Goal: Information Seeking & Learning: Learn about a topic

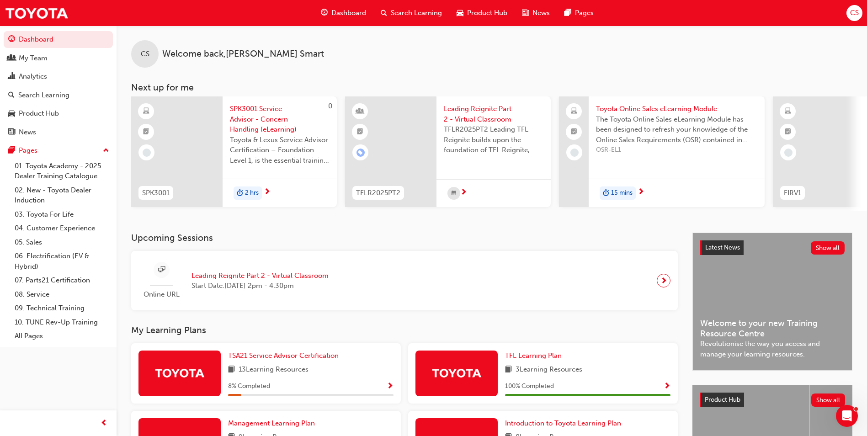
click at [304, 281] on span "Leading Reignite Part 2 - Virtual Classroom" at bounding box center [259, 275] width 137 height 11
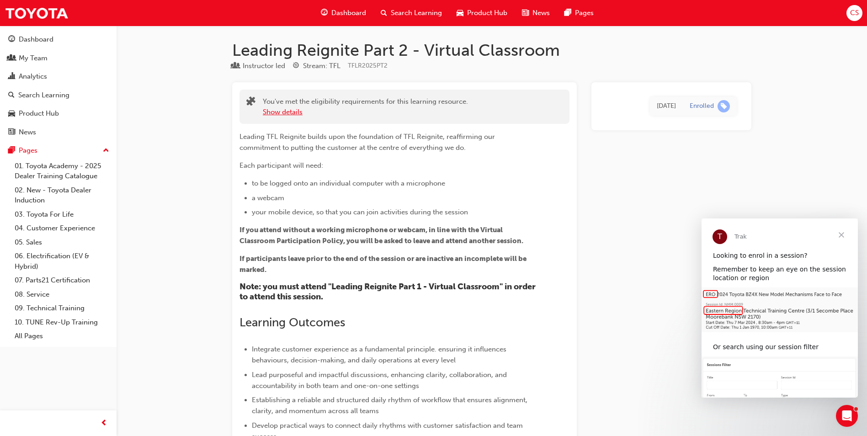
click at [291, 111] on button "Show details" at bounding box center [283, 112] width 40 height 11
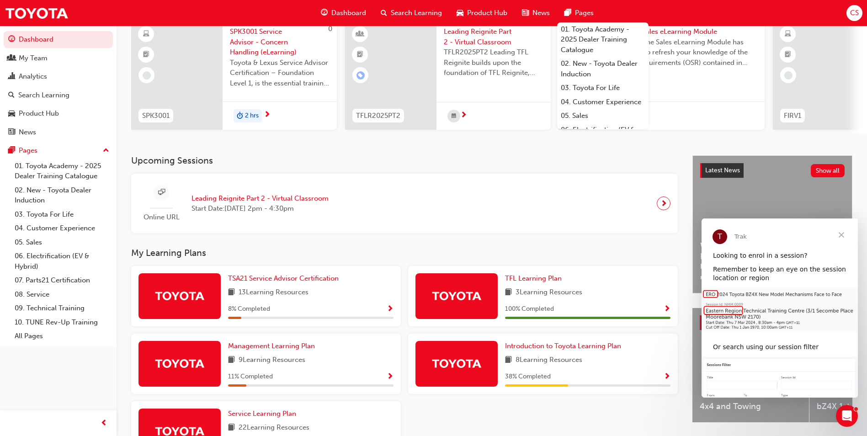
scroll to position [91, 0]
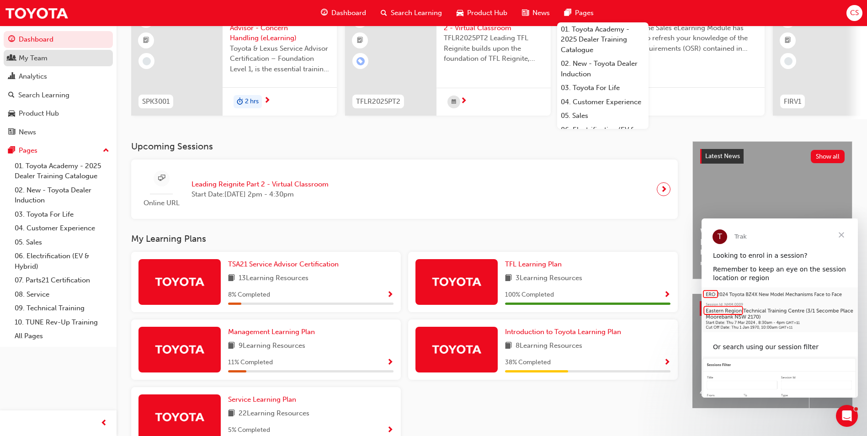
click at [31, 58] on div "My Team" at bounding box center [33, 58] width 29 height 11
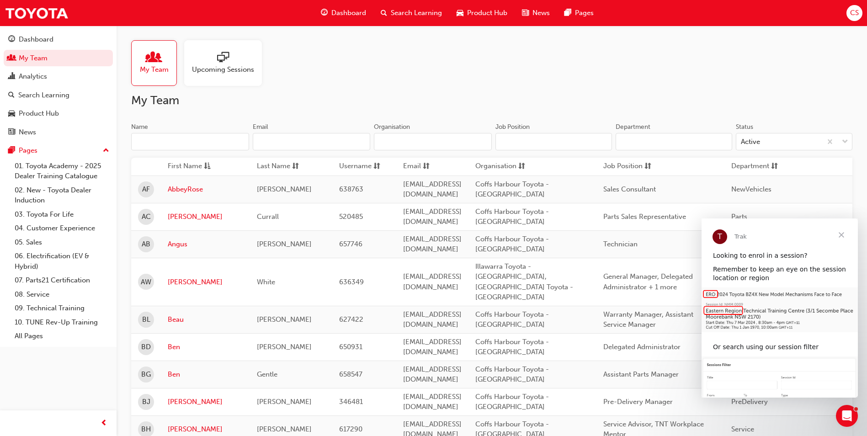
click at [840, 233] on span "Close" at bounding box center [840, 234] width 33 height 33
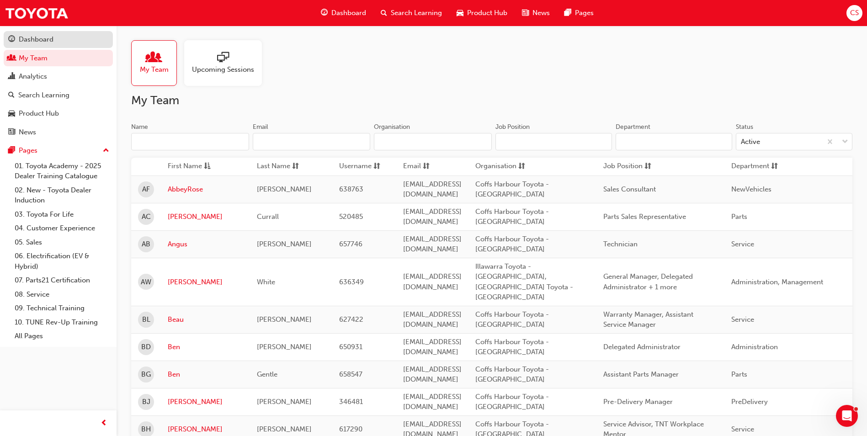
click at [36, 37] on div "Dashboard" at bounding box center [36, 39] width 35 height 11
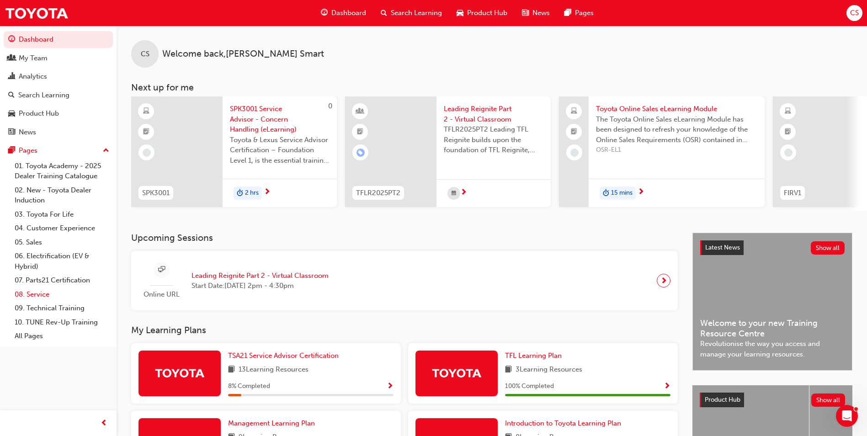
click at [34, 296] on link "08. Service" at bounding box center [62, 294] width 102 height 14
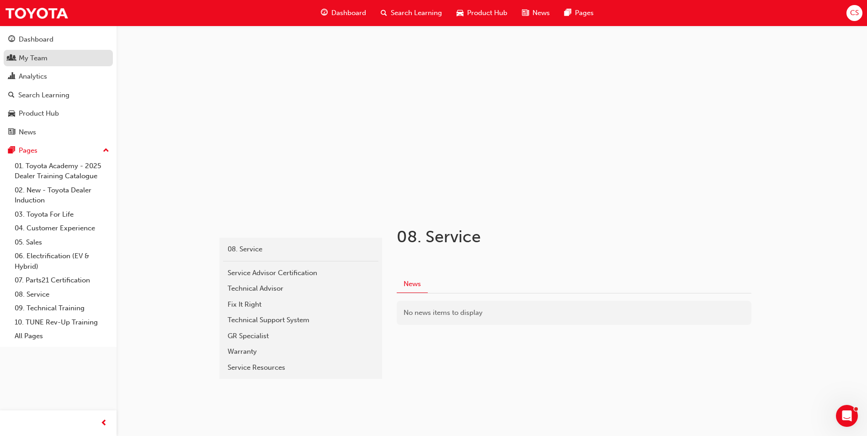
click at [34, 59] on div "My Team" at bounding box center [33, 58] width 29 height 11
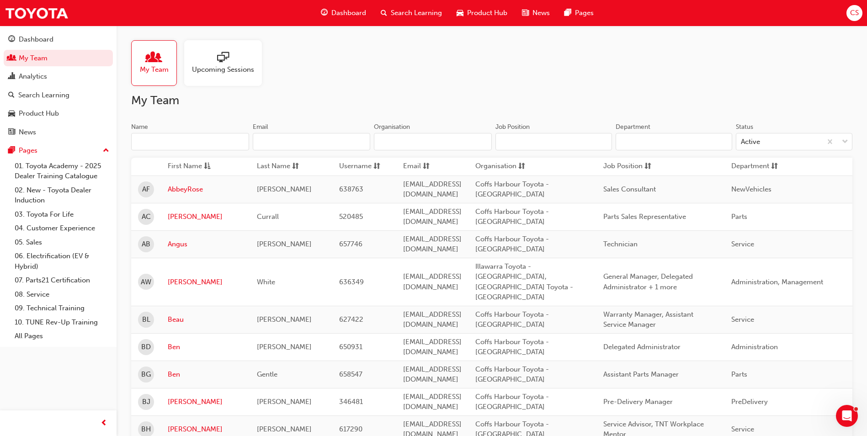
click at [407, 18] on span "Search Learning" at bounding box center [416, 13] width 51 height 11
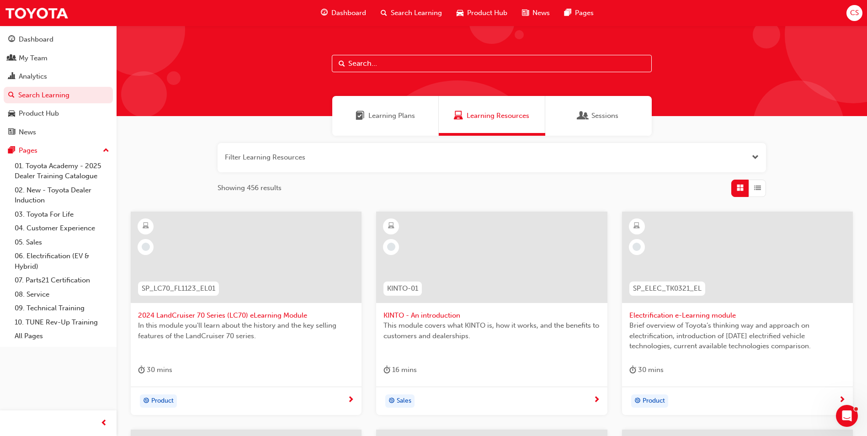
click at [341, 11] on span "Dashboard" at bounding box center [348, 13] width 35 height 11
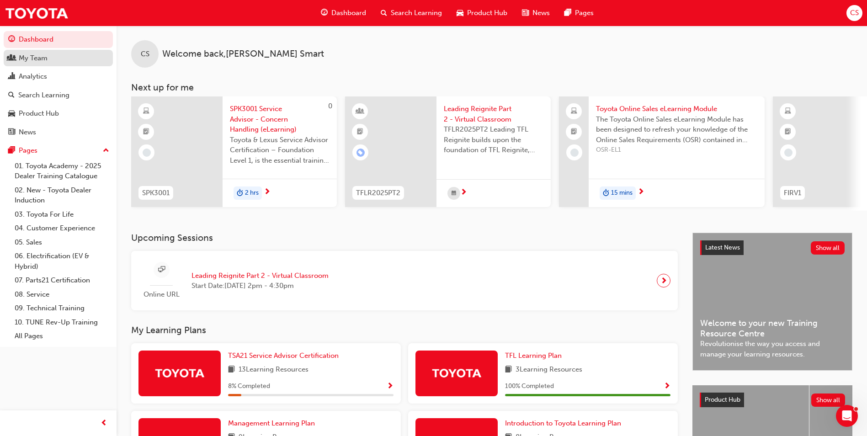
click at [24, 61] on div "My Team" at bounding box center [33, 58] width 29 height 11
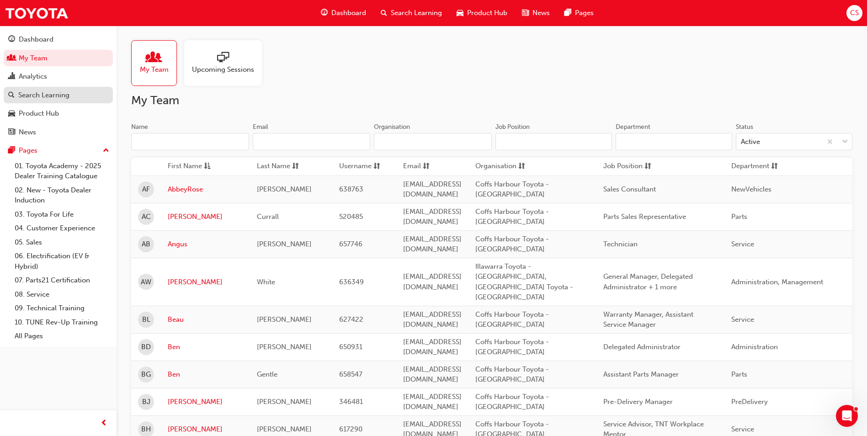
click at [50, 94] on div "Search Learning" at bounding box center [43, 95] width 51 height 11
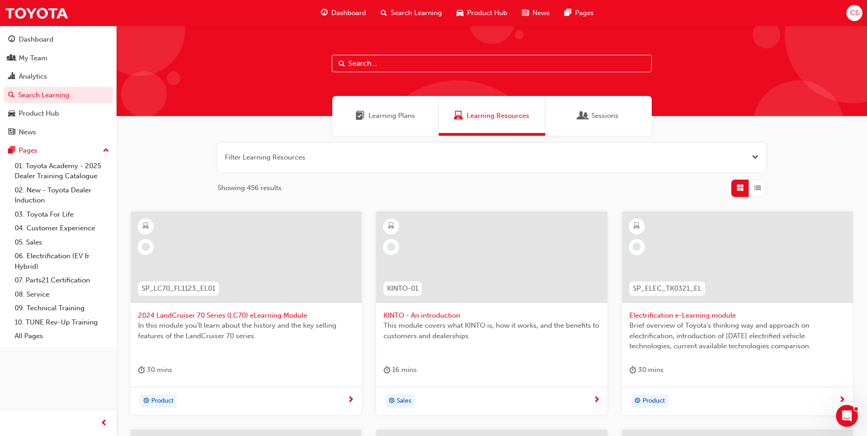
click at [399, 122] on div "Learning Plans" at bounding box center [385, 116] width 106 height 40
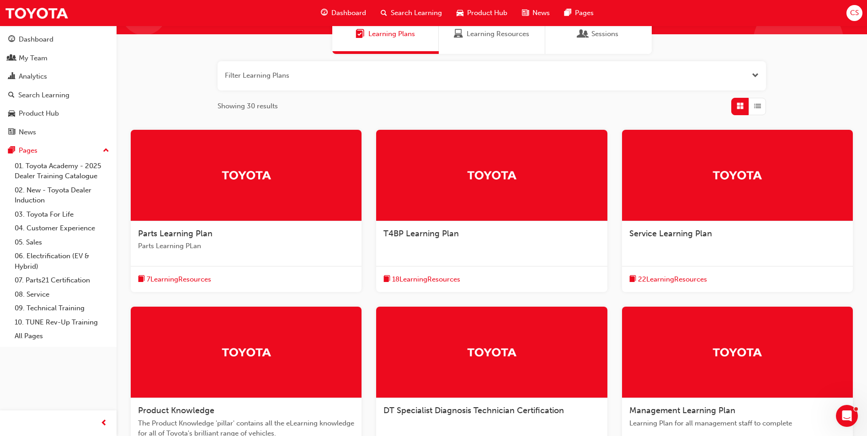
scroll to position [91, 0]
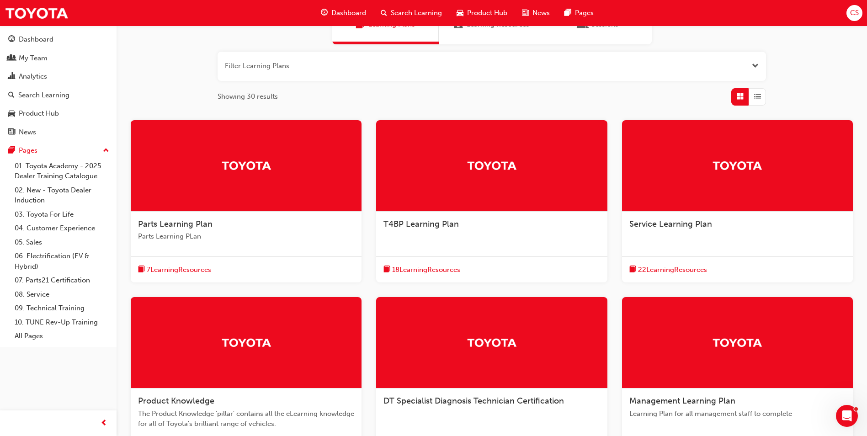
click at [694, 227] on span "Service Learning Plan" at bounding box center [670, 224] width 83 height 10
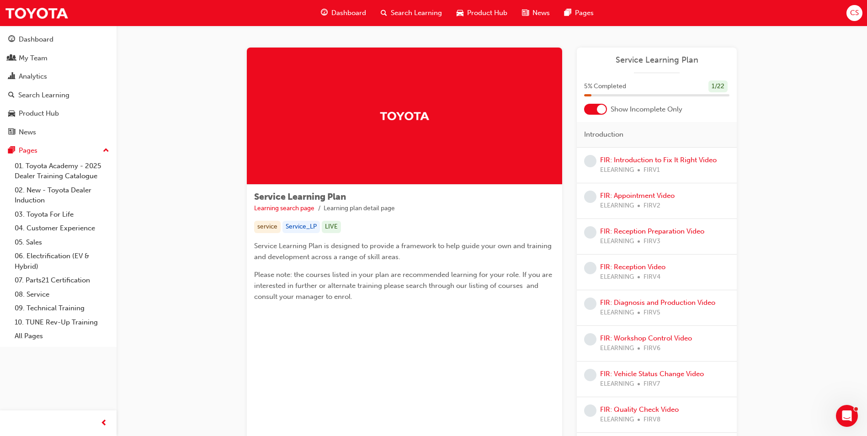
click at [345, 15] on span "Dashboard" at bounding box center [348, 13] width 35 height 11
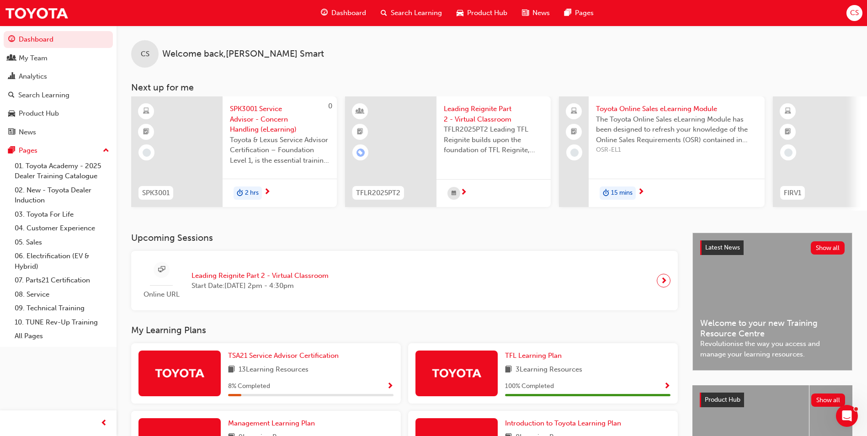
click at [412, 9] on span "Search Learning" at bounding box center [416, 13] width 51 height 11
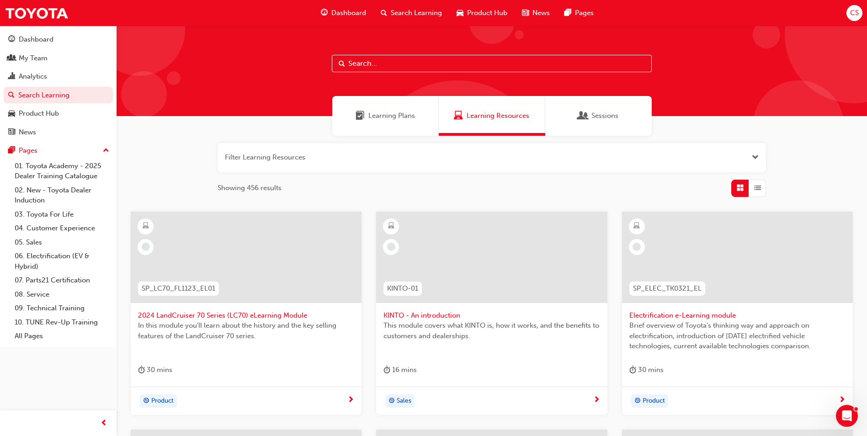
click at [400, 111] on span "Learning Plans" at bounding box center [391, 116] width 47 height 11
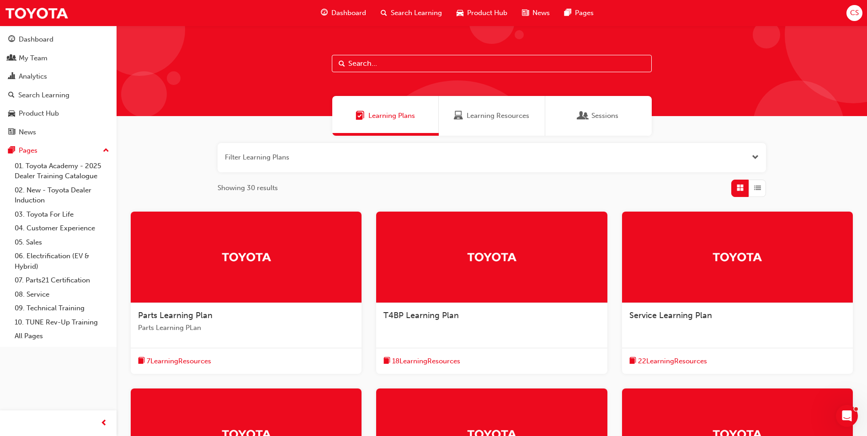
click at [248, 151] on button "button" at bounding box center [491, 157] width 548 height 29
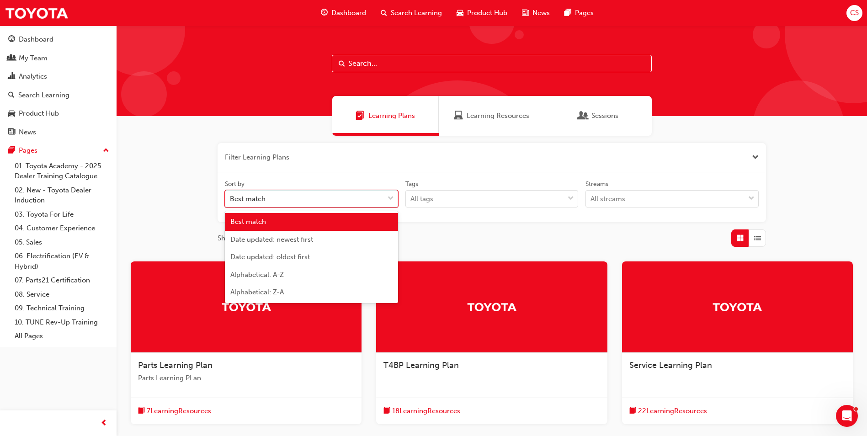
click at [391, 200] on span "down-icon" at bounding box center [390, 199] width 6 height 12
click at [231, 200] on input "Sort by option Best match focused, 1 of 5. 5 results available. Use Up and Down…" at bounding box center [230, 199] width 1 height 8
click at [316, 162] on button "button" at bounding box center [491, 157] width 548 height 29
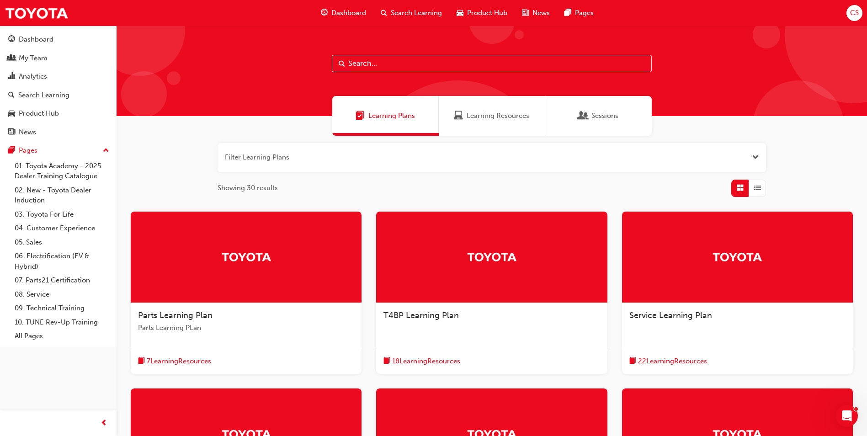
click at [752, 156] on span "Open the filter" at bounding box center [754, 157] width 7 height 11
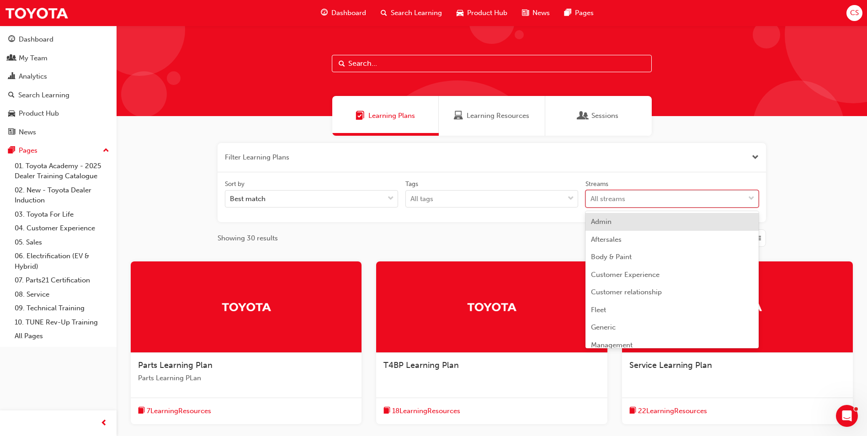
click at [666, 197] on div "All streams" at bounding box center [665, 199] width 159 height 16
click at [591, 197] on input "Streams option Admin focused, 1 of 23. 23 results available. Use Up and Down to…" at bounding box center [590, 199] width 1 height 8
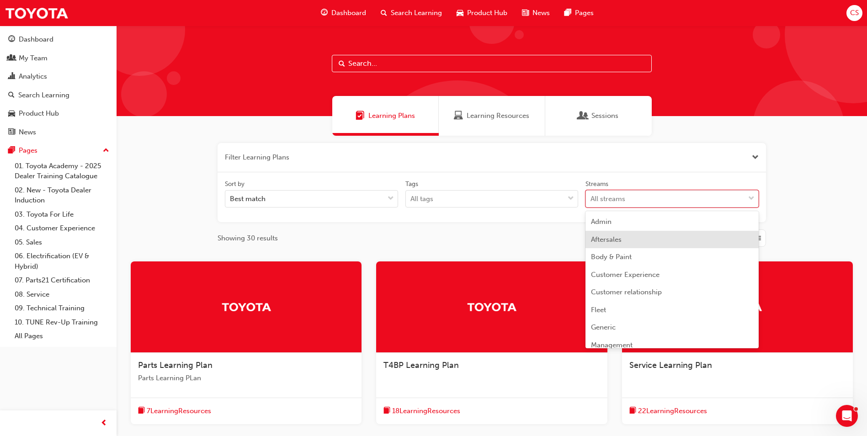
click at [643, 242] on div "Aftersales" at bounding box center [671, 240] width 173 height 18
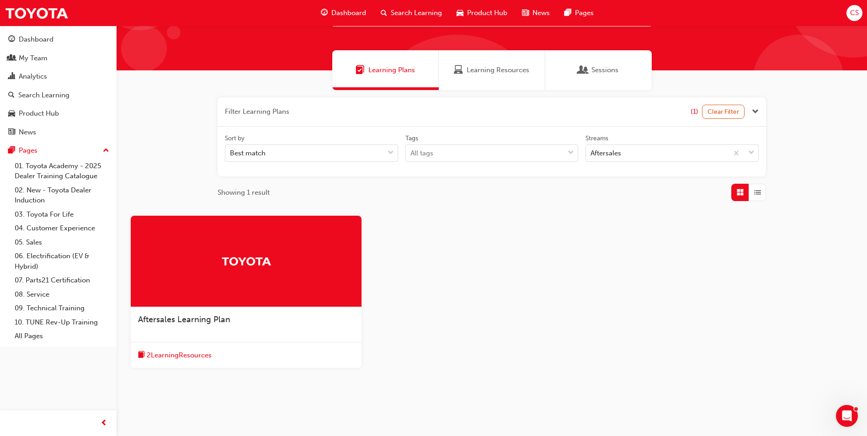
scroll to position [66, 0]
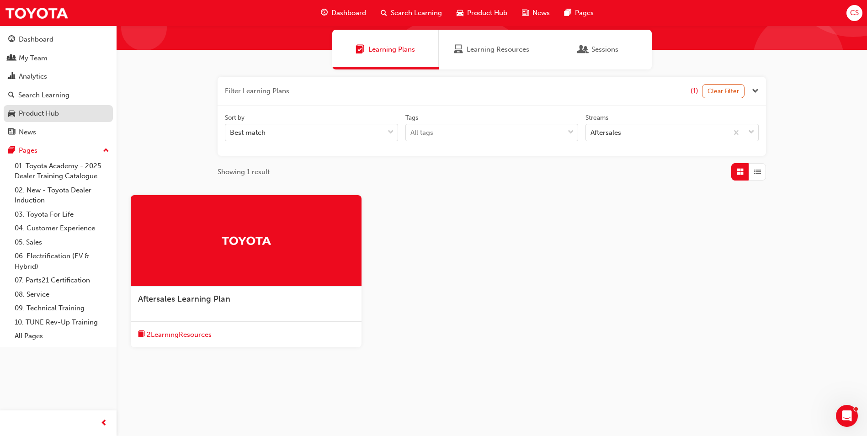
click at [25, 109] on div "Product Hub" at bounding box center [39, 113] width 40 height 11
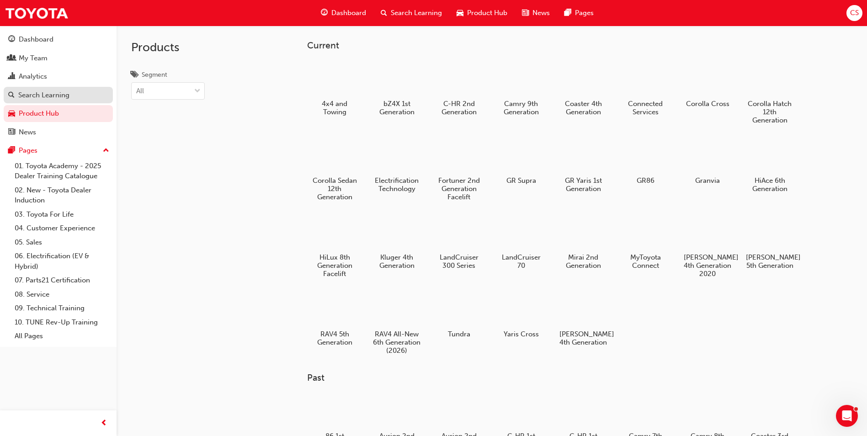
click at [28, 87] on link "Search Learning" at bounding box center [58, 95] width 109 height 17
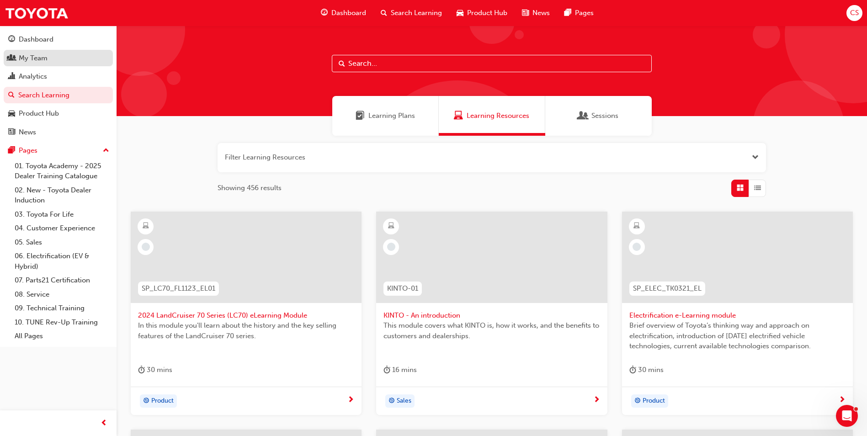
click at [28, 59] on div "My Team" at bounding box center [33, 58] width 29 height 11
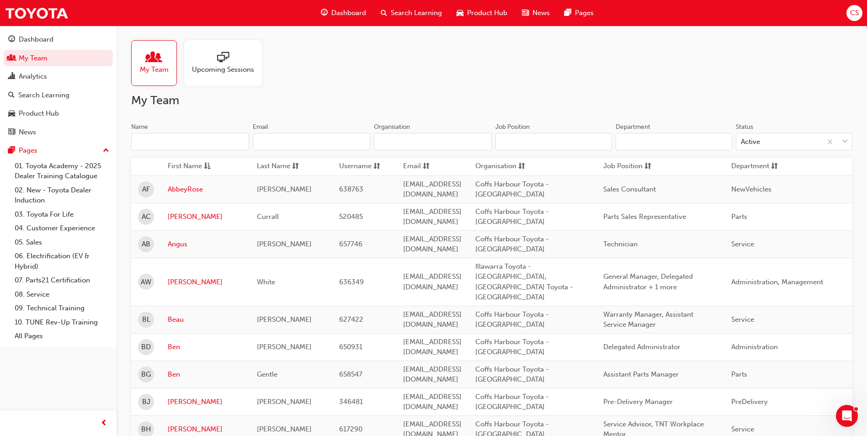
scroll to position [1148, 0]
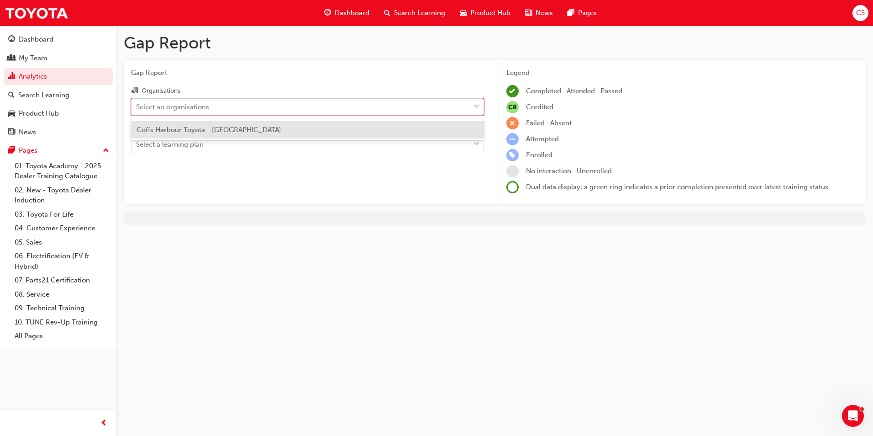
click at [197, 104] on div "Select an organisations" at bounding box center [172, 106] width 73 height 11
click at [137, 104] on input "Organisations option [GEOGRAPHIC_DATA] Toyota - COFFS HARBOUR focused, 1 of 1. …" at bounding box center [136, 106] width 1 height 8
click at [196, 128] on span "Coffs Harbour Toyota - [GEOGRAPHIC_DATA]" at bounding box center [209, 130] width 145 height 8
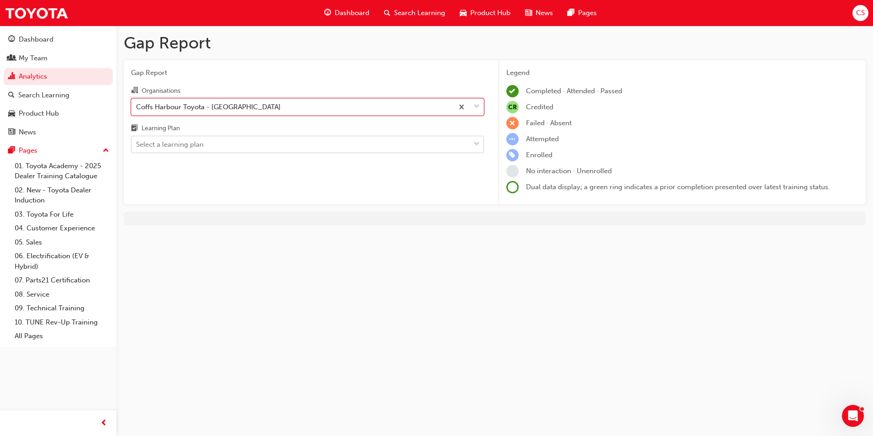
click at [194, 142] on div "Select a learning plan" at bounding box center [170, 144] width 68 height 11
click at [137, 142] on input "Learning Plan Select a learning plan" at bounding box center [136, 144] width 1 height 8
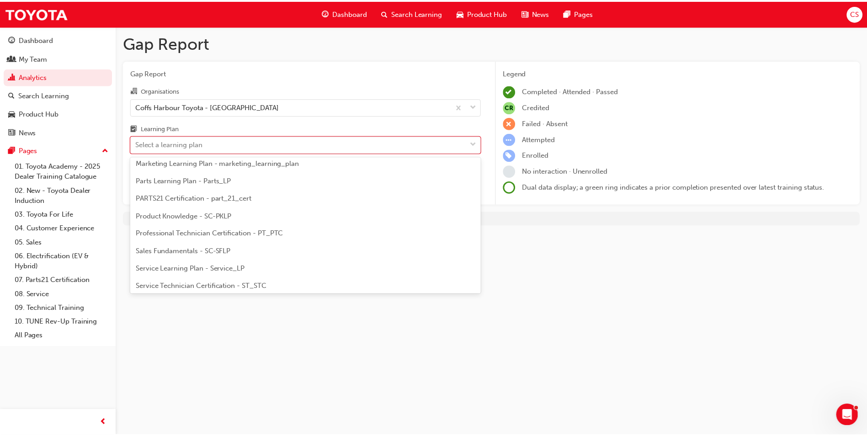
scroll to position [274, 0]
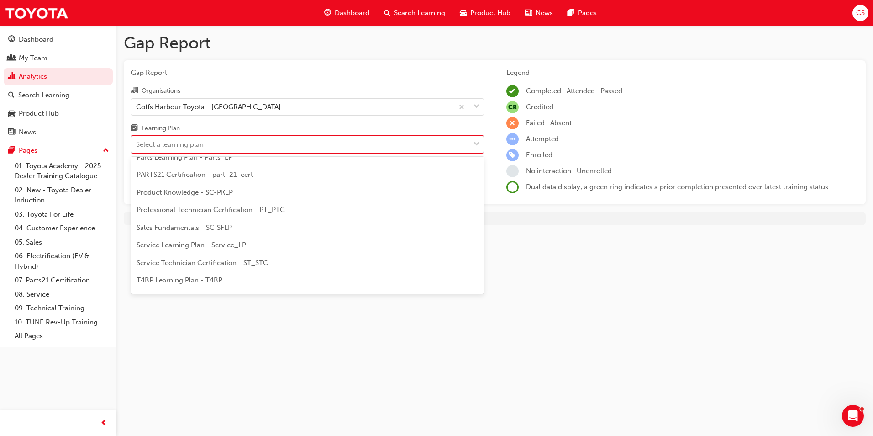
click at [183, 241] on span "Service Learning Plan - Service_LP" at bounding box center [192, 245] width 110 height 8
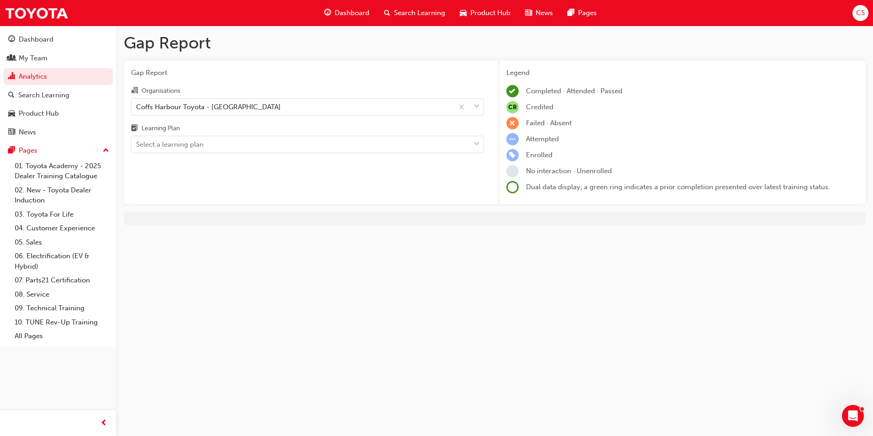
click at [275, 130] on div "Learning Plan" at bounding box center [307, 129] width 353 height 13
click at [137, 140] on input "Learning Plan Select a learning plan" at bounding box center [136, 144] width 1 height 8
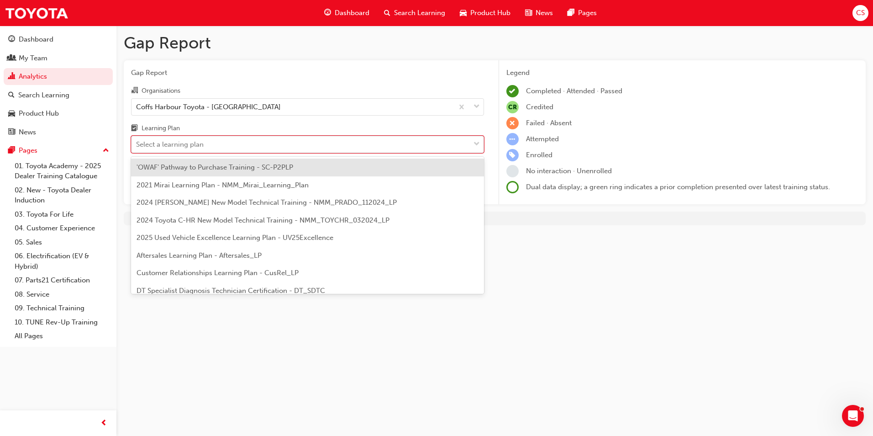
click at [272, 140] on div "Select a learning plan" at bounding box center [301, 145] width 338 height 16
click at [137, 140] on input "Learning Plan option Service Learning Plan - Service_LP, selected. option 'OWAF…" at bounding box center [136, 144] width 1 height 8
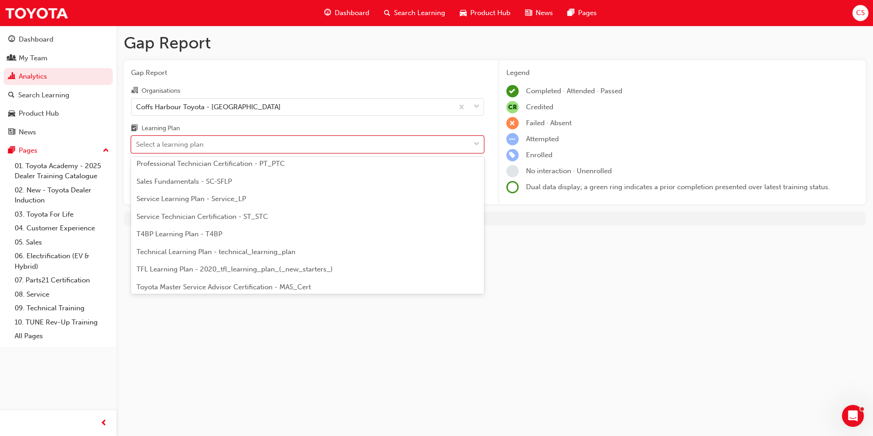
scroll to position [394, 0]
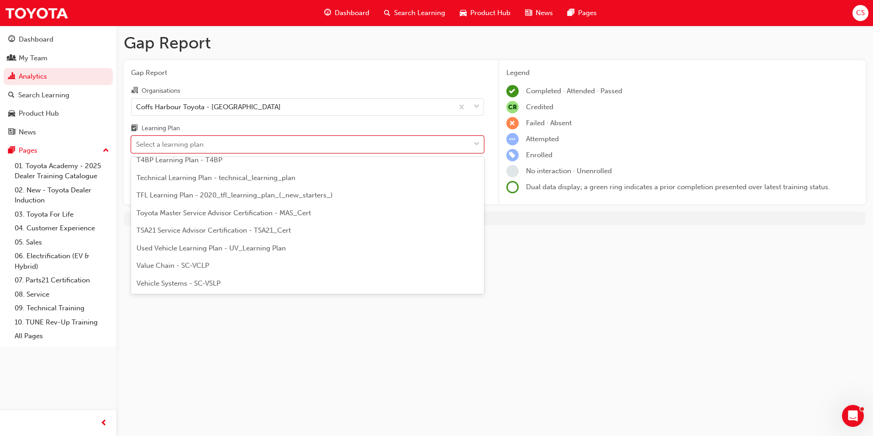
click at [182, 184] on div "Technical Learning Plan - technical_learning_plan" at bounding box center [307, 178] width 353 height 18
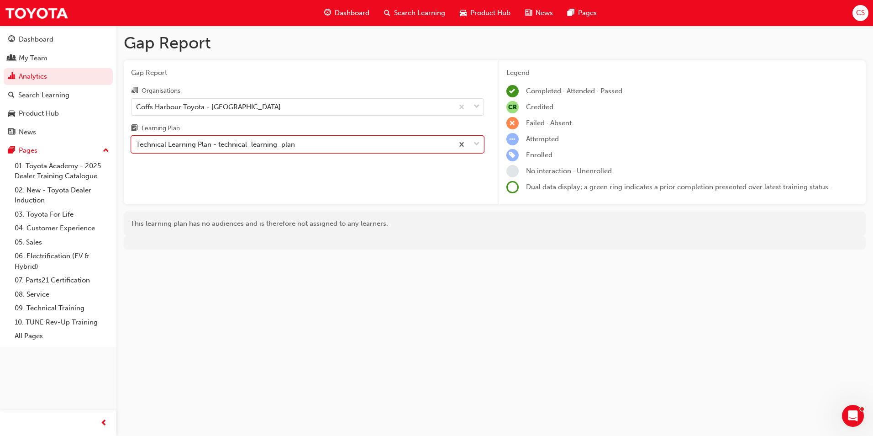
click at [191, 147] on div "Technical Learning Plan - technical_learning_plan" at bounding box center [215, 144] width 159 height 11
click at [137, 147] on input "Learning Plan option Technical Learning Plan - technical_learning_plan, selecte…" at bounding box center [136, 144] width 1 height 8
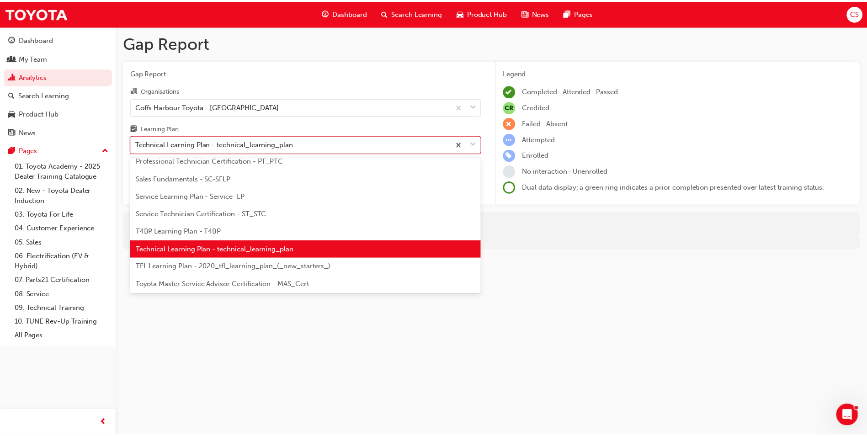
scroll to position [339, 0]
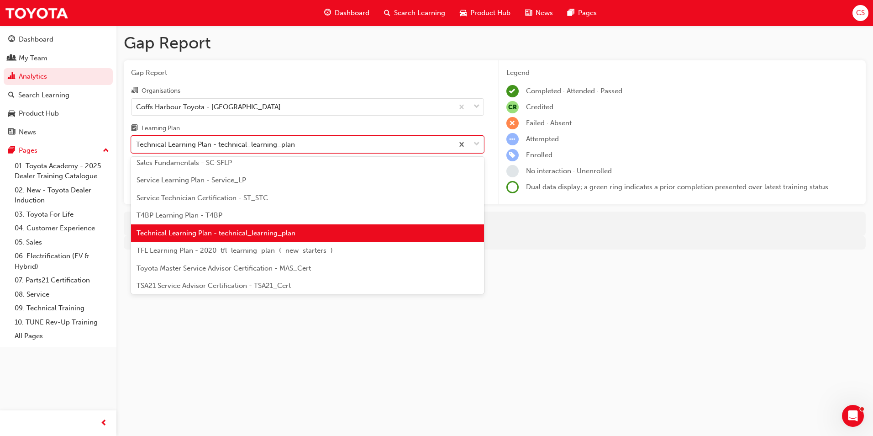
click at [197, 196] on span "Service Technician Certification - ST_STC" at bounding box center [203, 198] width 132 height 8
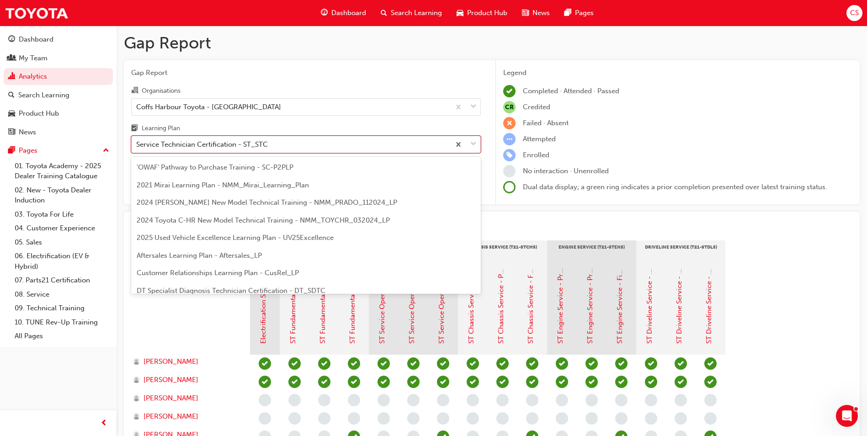
click at [244, 151] on div "Service Technician Certification - ST_STC" at bounding box center [291, 145] width 318 height 16
click at [137, 148] on input "Learning Plan option Service Technician Certification - ST_STC, selected. optio…" at bounding box center [136, 144] width 1 height 8
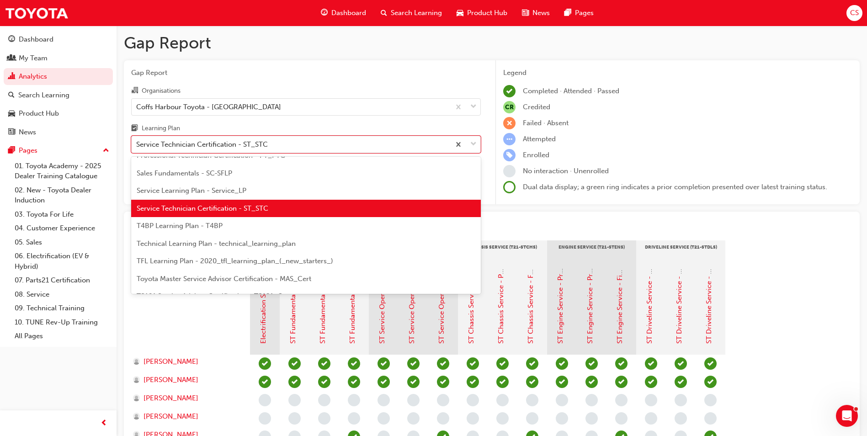
scroll to position [349, 0]
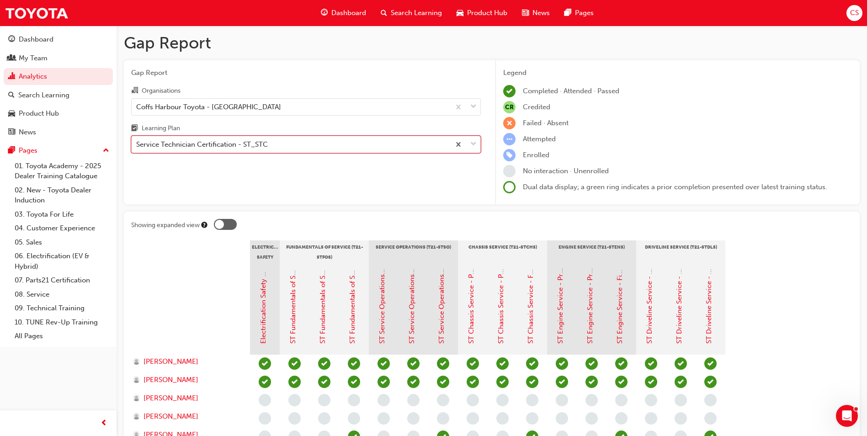
click at [234, 146] on div "Service Technician Certification - ST_STC" at bounding box center [202, 144] width 132 height 11
click at [137, 146] on input "Learning Plan option Service Technician Certification - ST_STC, selected. 0 res…" at bounding box center [136, 144] width 1 height 8
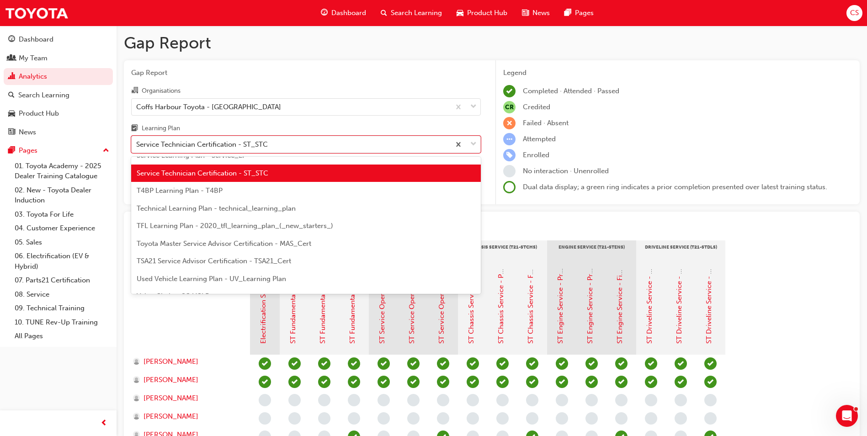
scroll to position [349, 0]
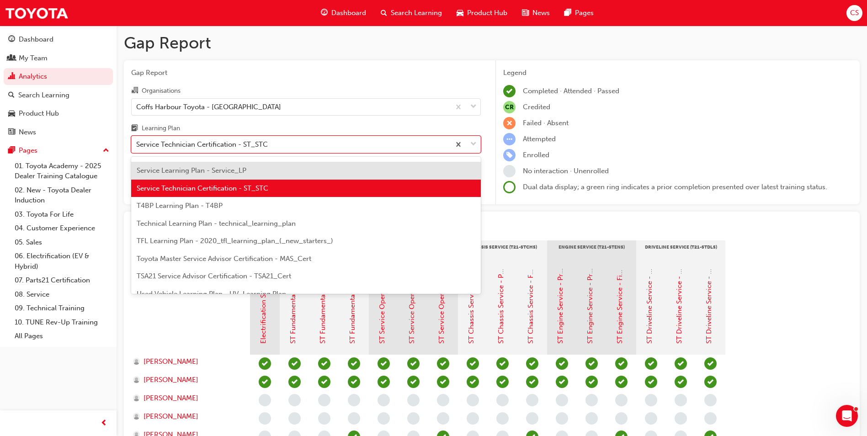
click at [198, 169] on span "Service Learning Plan - Service_LP" at bounding box center [192, 170] width 110 height 8
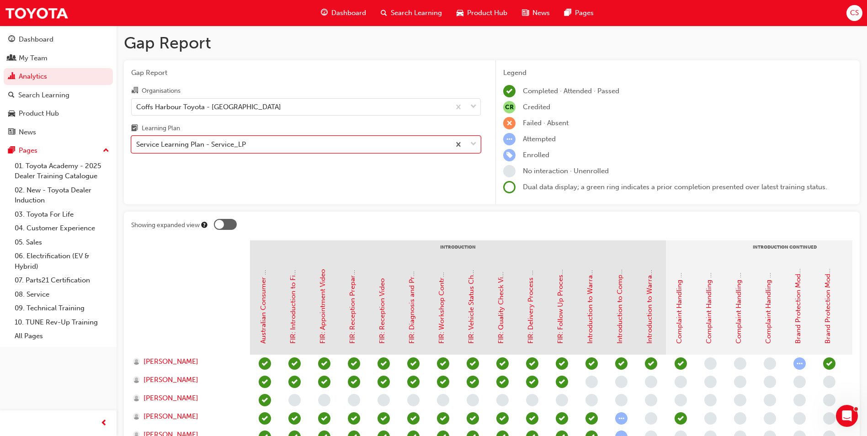
click at [307, 143] on div "Service Learning Plan - Service_LP" at bounding box center [291, 145] width 318 height 16
click at [137, 143] on input "Learning Plan option Service Learning Plan - Service_LP, selected. 0 results av…" at bounding box center [136, 144] width 1 height 8
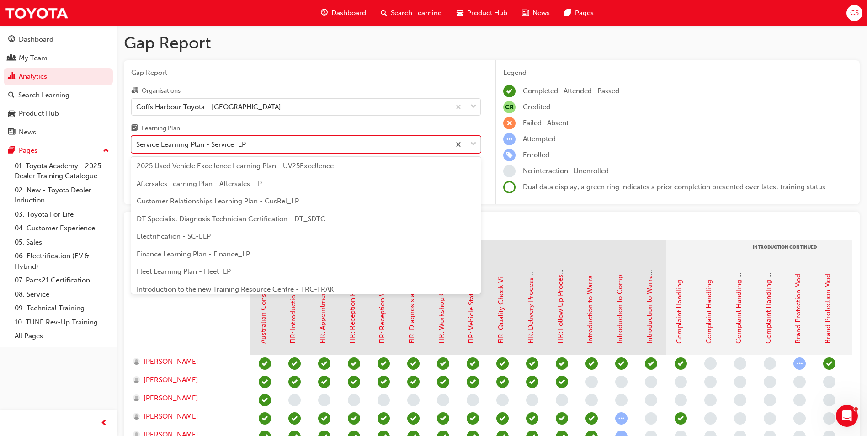
scroll to position [58, 0]
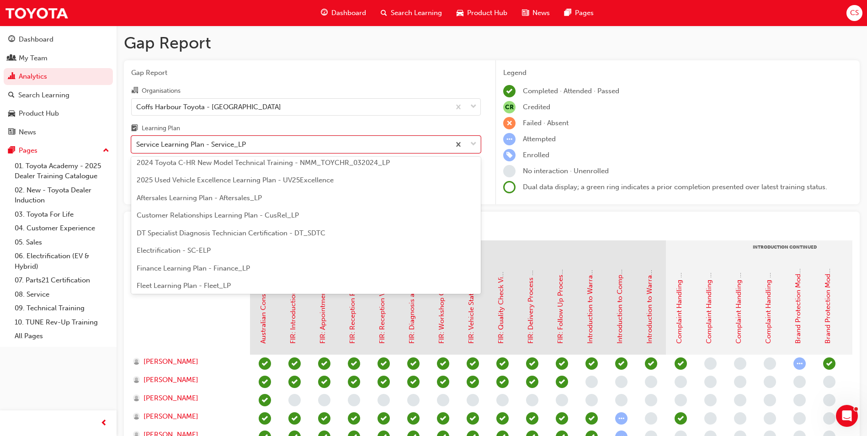
click at [177, 229] on span "DT Specialist Diagnosis Technician Certification - DT_SDTC" at bounding box center [231, 233] width 189 height 8
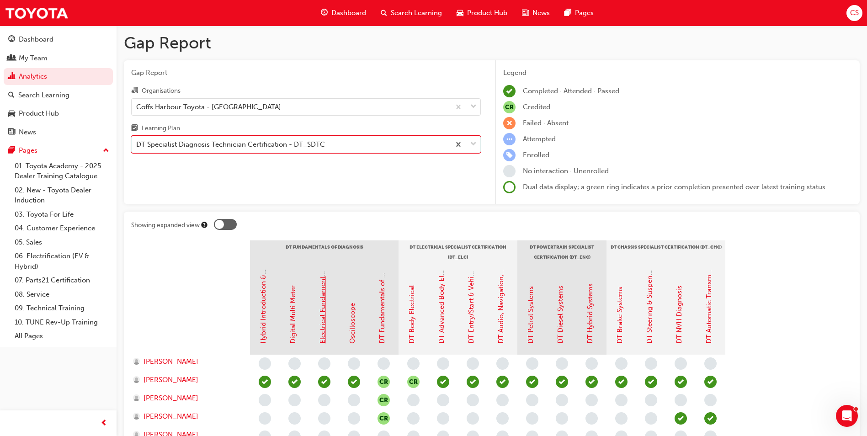
click at [323, 330] on link "Electrical Fundamentals" at bounding box center [322, 306] width 8 height 76
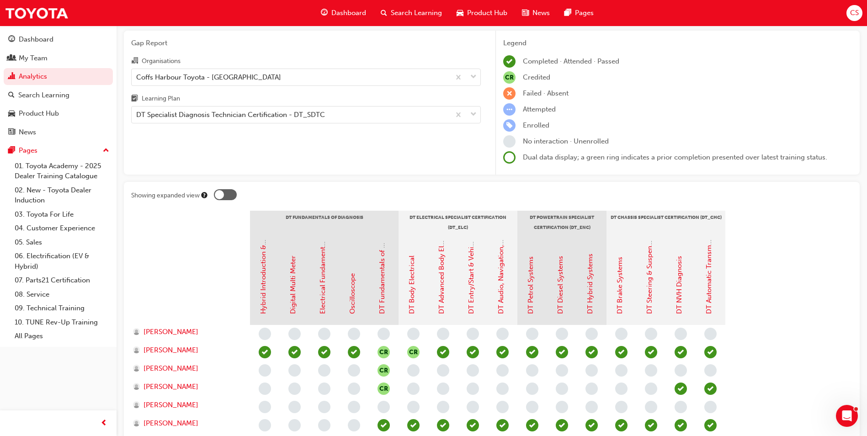
scroll to position [46, 0]
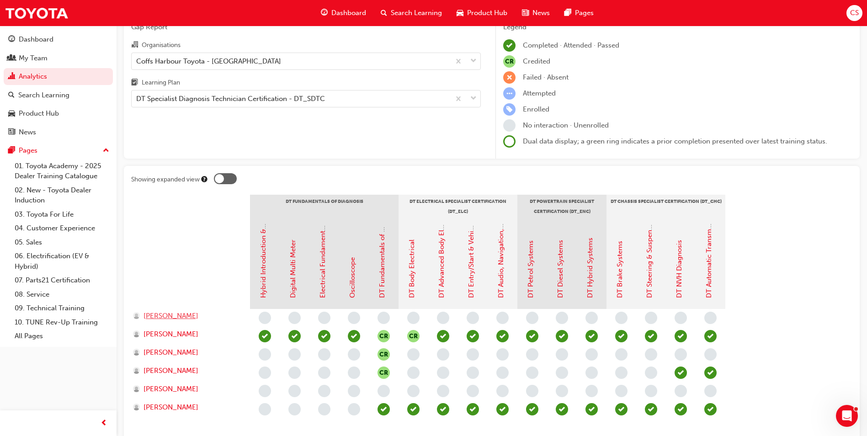
click at [168, 315] on span "[PERSON_NAME]" at bounding box center [170, 316] width 55 height 11
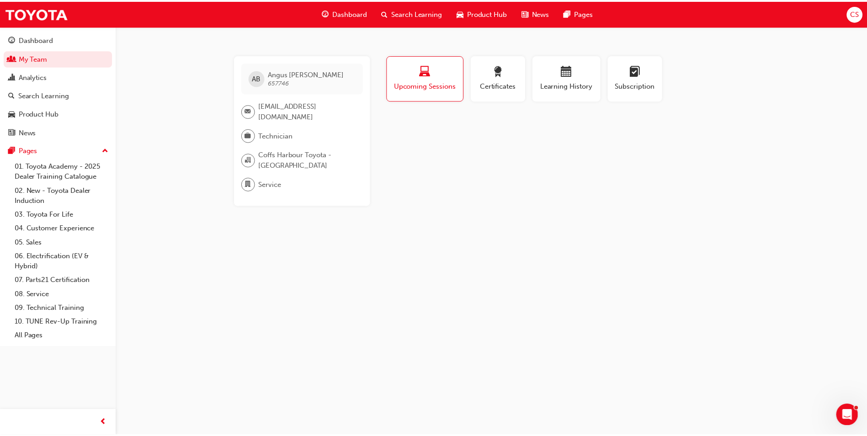
scroll to position [46, 0]
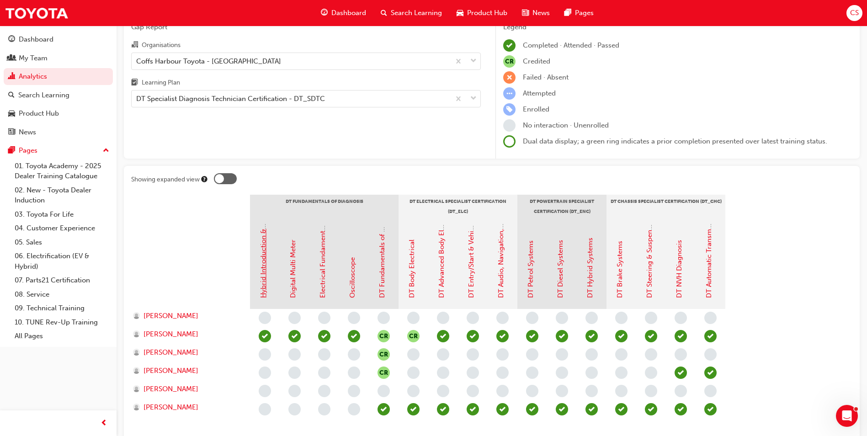
click at [261, 292] on link "Hybrid Introduction & Safety" at bounding box center [263, 253] width 8 height 90
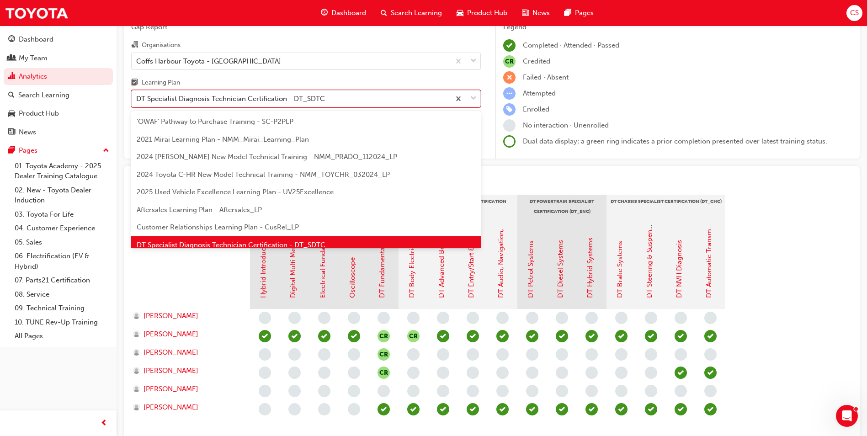
click at [350, 101] on div "DT Specialist Diagnosis Technician Certification - DT_SDTC" at bounding box center [291, 99] width 318 height 16
click at [137, 101] on input "Learning Plan option DT Specialist Diagnosis Technician Certification - DT_SDTC…" at bounding box center [136, 99] width 1 height 8
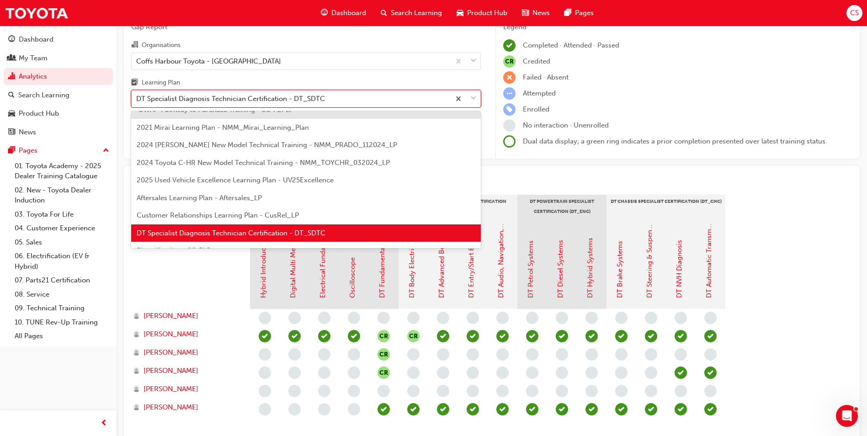
click at [169, 196] on span "Aftersales Learning Plan - Aftersales_LP" at bounding box center [199, 198] width 125 height 8
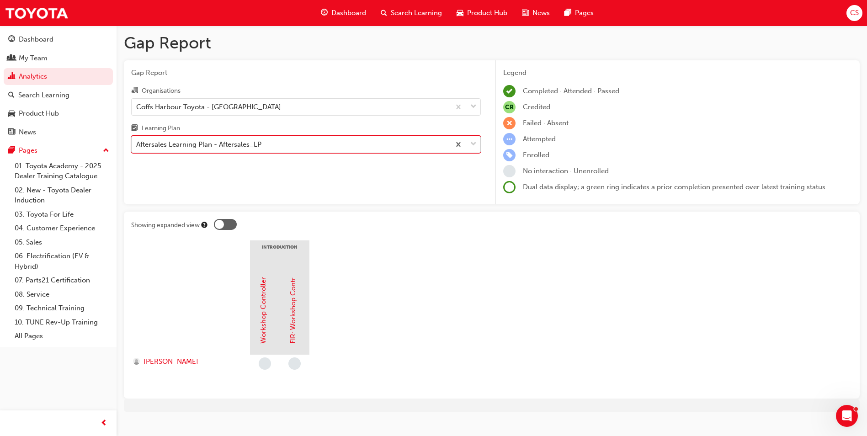
click at [420, 142] on div "Aftersales Learning Plan - Aftersales_LP" at bounding box center [291, 145] width 318 height 16
click at [137, 142] on input "Learning Plan option Aftersales Learning Plan - Aftersales_LP, selected. 0 resu…" at bounding box center [136, 144] width 1 height 8
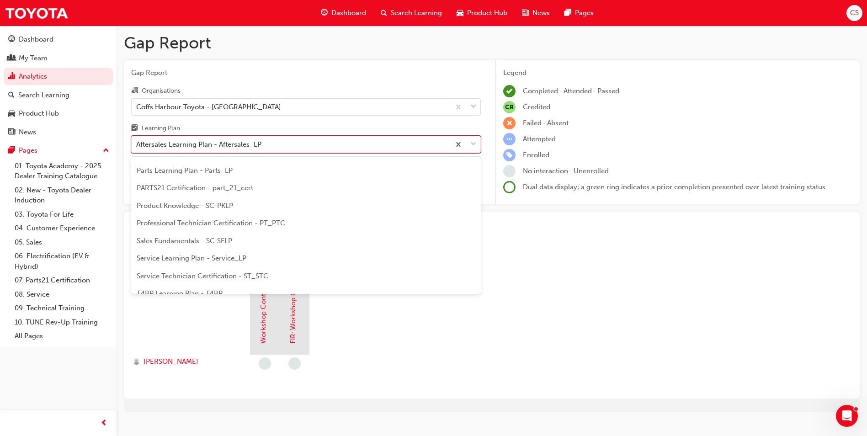
scroll to position [274, 0]
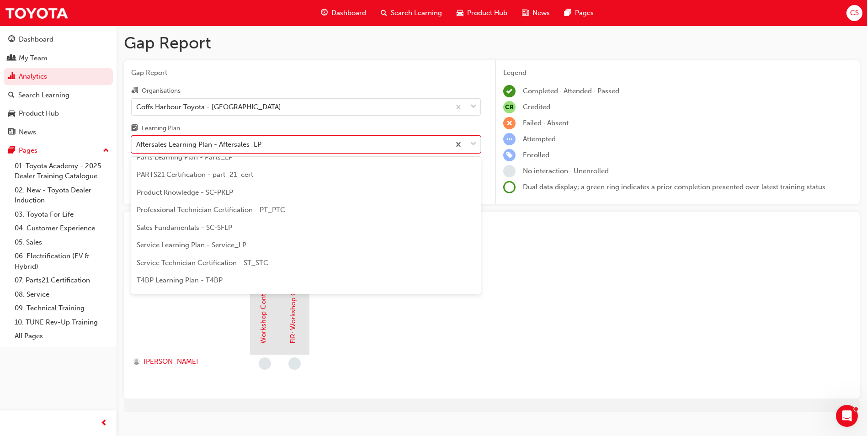
click at [196, 262] on span "Service Technician Certification - ST_STC" at bounding box center [203, 263] width 132 height 8
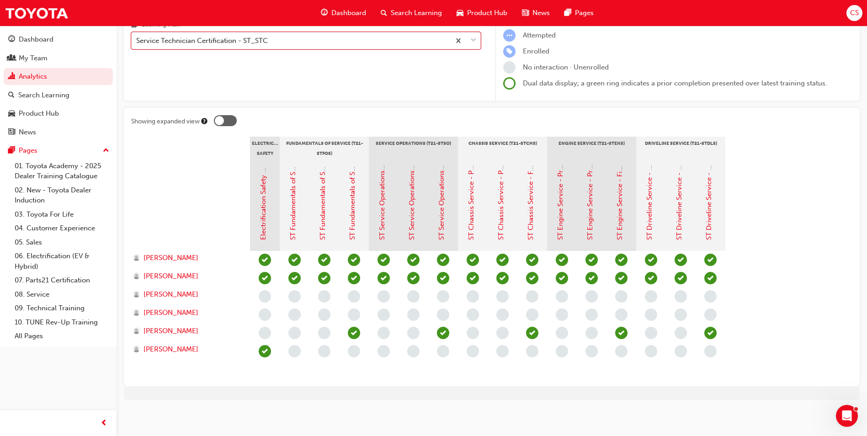
scroll to position [105, 0]
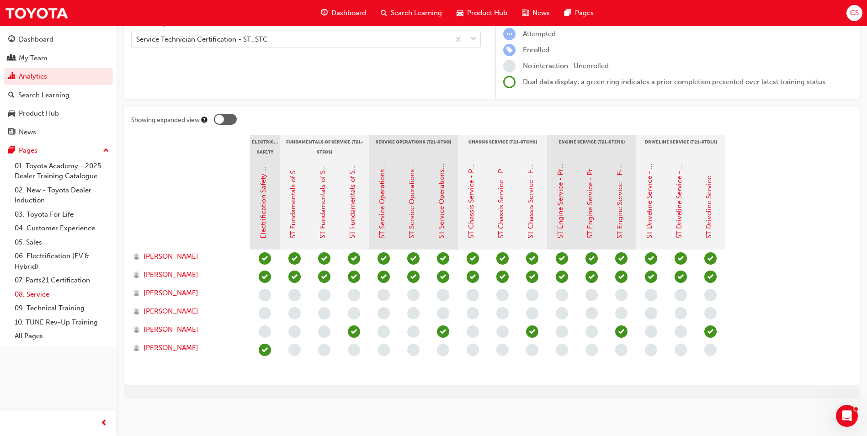
click at [30, 292] on link "08. Service" at bounding box center [62, 294] width 102 height 14
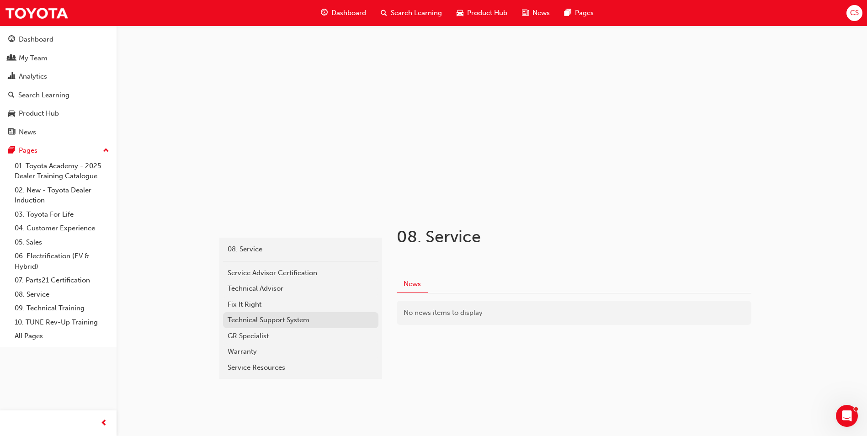
click at [277, 323] on div "Technical Support System" at bounding box center [300, 320] width 146 height 11
